Goal: Task Accomplishment & Management: Complete application form

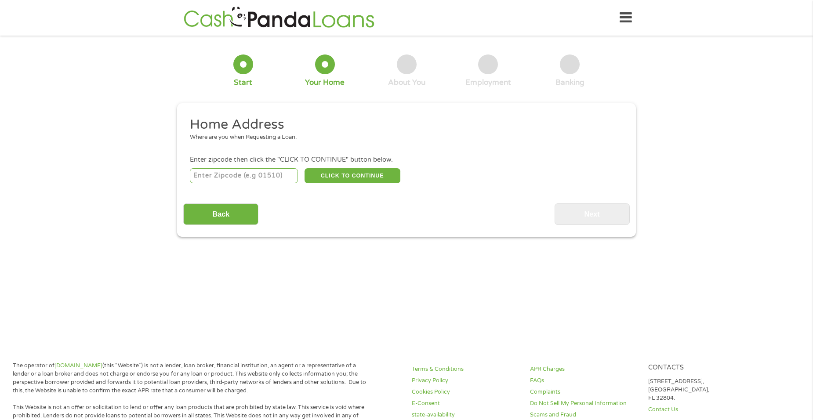
click at [269, 177] on input "number" at bounding box center [244, 175] width 109 height 15
type input "15425"
select select "[US_STATE]"
click at [346, 176] on button "CLICK TO CONTINUE" at bounding box center [353, 175] width 96 height 15
type input "15425"
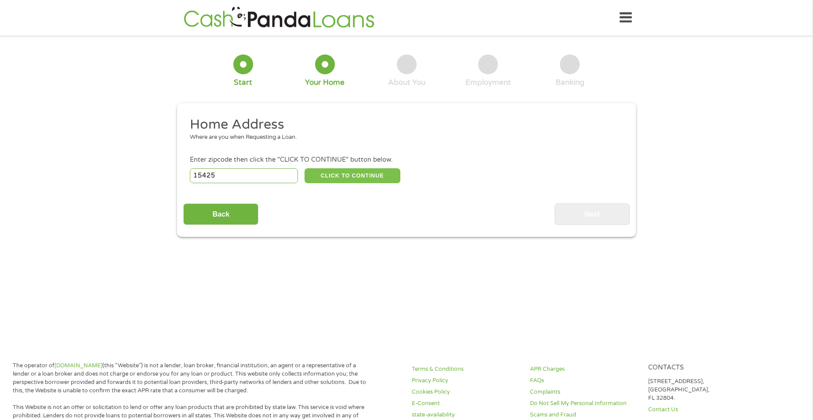
type input "[GEOGRAPHIC_DATA]"
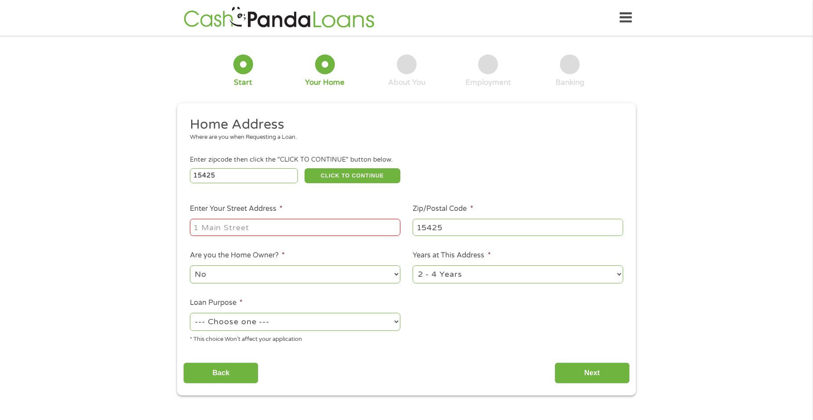
click at [302, 222] on input "Enter Your Street Address *" at bounding box center [295, 227] width 211 height 17
type input "[STREET_ADDRESS][PERSON_NAME]"
click at [443, 274] on select "1 Year or less 1 - 2 Years 2 - 4 Years Over 4 Years" at bounding box center [518, 274] width 211 height 18
select select "60months"
click at [413, 265] on select "1 Year or less 1 - 2 Years 2 - 4 Years Over 4 Years" at bounding box center [518, 274] width 211 height 18
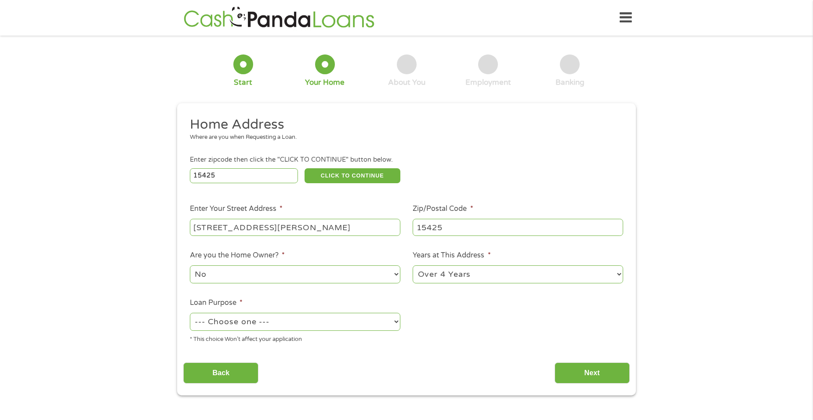
click at [265, 276] on select "No Yes" at bounding box center [295, 274] width 211 height 18
select select "yes"
click at [190, 265] on select "No Yes" at bounding box center [295, 274] width 211 height 18
click at [247, 319] on select "--- Choose one --- Pay Bills Debt Consolidation Home Improvement Major Purchase…" at bounding box center [295, 322] width 211 height 18
select select "other"
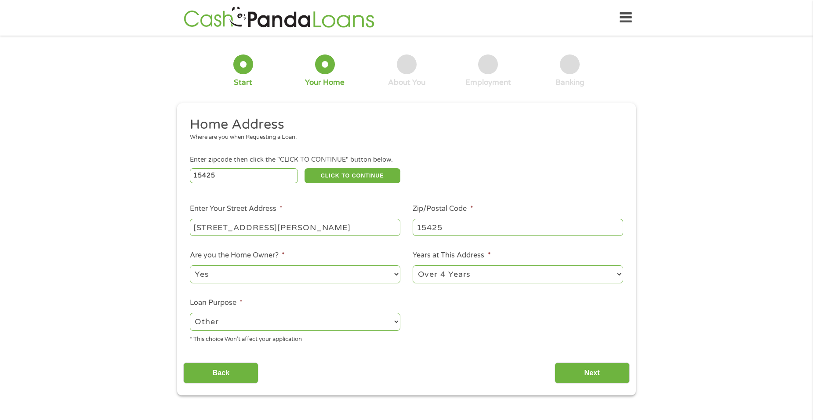
click at [190, 313] on select "--- Choose one --- Pay Bills Debt Consolidation Home Improvement Major Purchase…" at bounding box center [295, 322] width 211 height 18
click at [565, 371] on input "Next" at bounding box center [592, 374] width 75 height 22
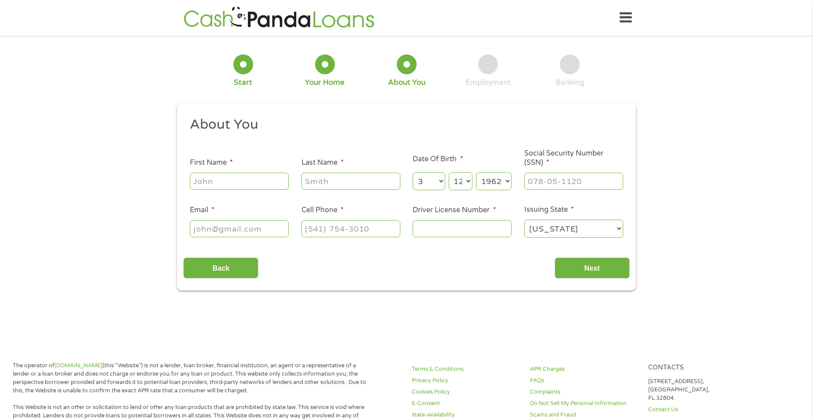
scroll to position [4, 4]
click at [233, 180] on input "First Name *" at bounding box center [239, 181] width 99 height 17
type input "[PERSON_NAME]"
type input "[PERSON_NAME][EMAIL_ADDRESS][DOMAIN_NAME]"
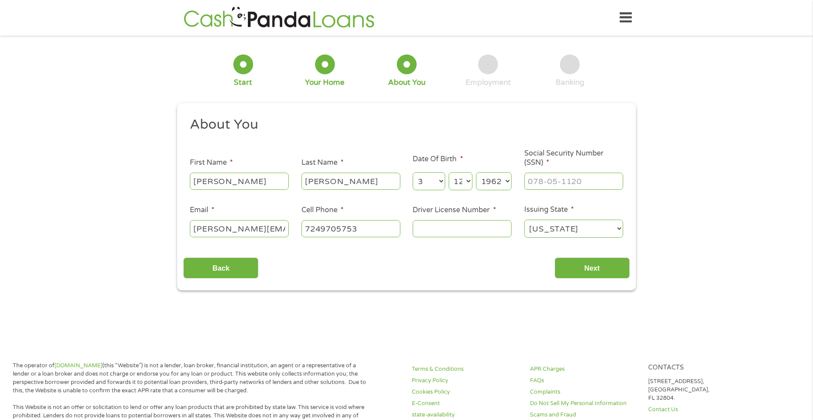
type input "[PHONE_NUMBER]"
drag, startPoint x: 221, startPoint y: 181, endPoint x: 283, endPoint y: 182, distance: 62.4
click at [283, 182] on input "[PERSON_NAME]" at bounding box center [239, 181] width 99 height 17
type input "[PERSON_NAME]"
click at [580, 183] on input "___-__-____" at bounding box center [573, 181] width 99 height 17
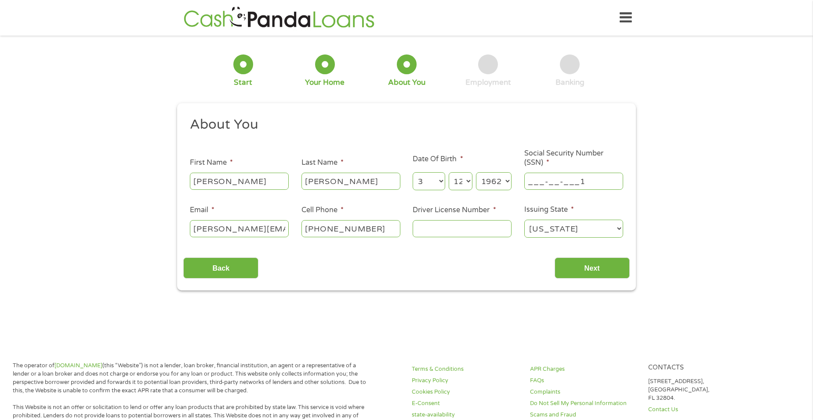
drag, startPoint x: 587, startPoint y: 180, endPoint x: 453, endPoint y: 186, distance: 134.2
click at [453, 186] on ul "About You This field is hidden when viewing the form Title * --- Choose one ---…" at bounding box center [406, 181] width 446 height 130
click at [585, 181] on input "___-__-___1" at bounding box center [573, 181] width 99 height 17
type input "___-__-____"
click at [529, 181] on input "___-__-____" at bounding box center [573, 181] width 99 height 17
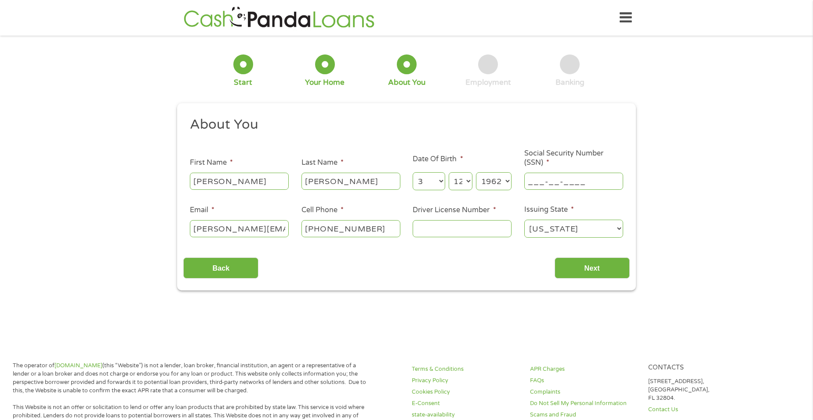
click at [530, 181] on input "___-__-____" at bounding box center [573, 181] width 99 height 17
type input "___-__-____"
